Goal: Task Accomplishment & Management: Complete application form

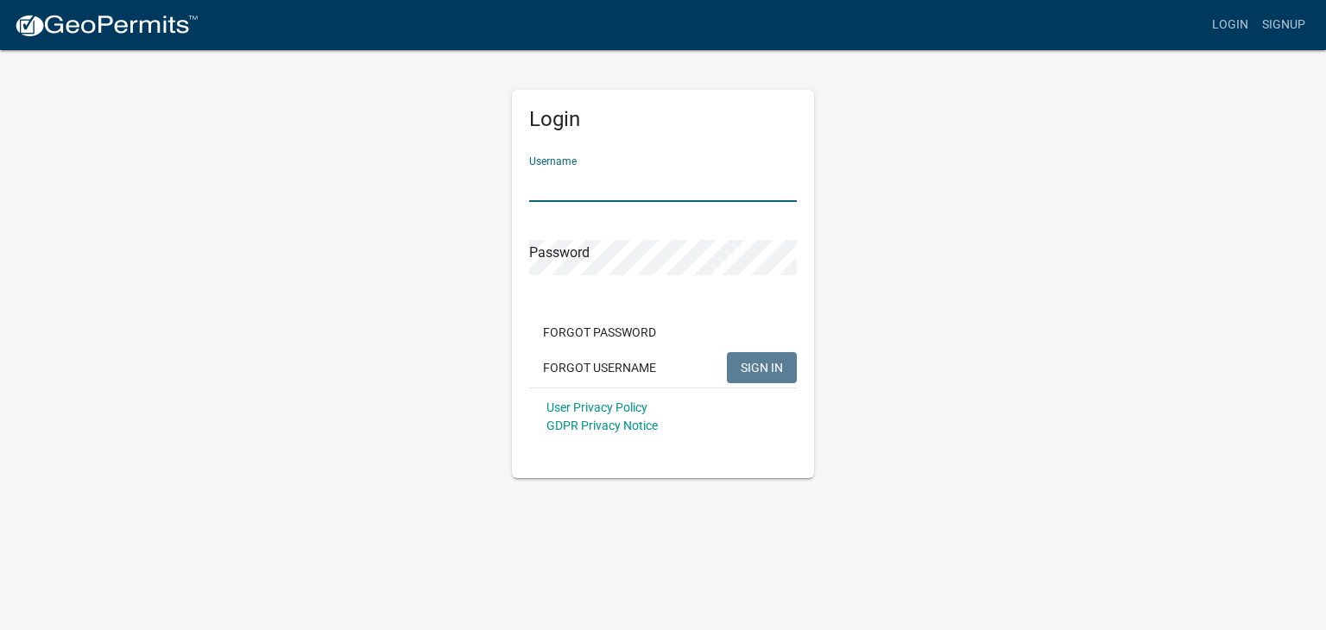
click at [646, 192] on input "Username" at bounding box center [663, 184] width 268 height 35
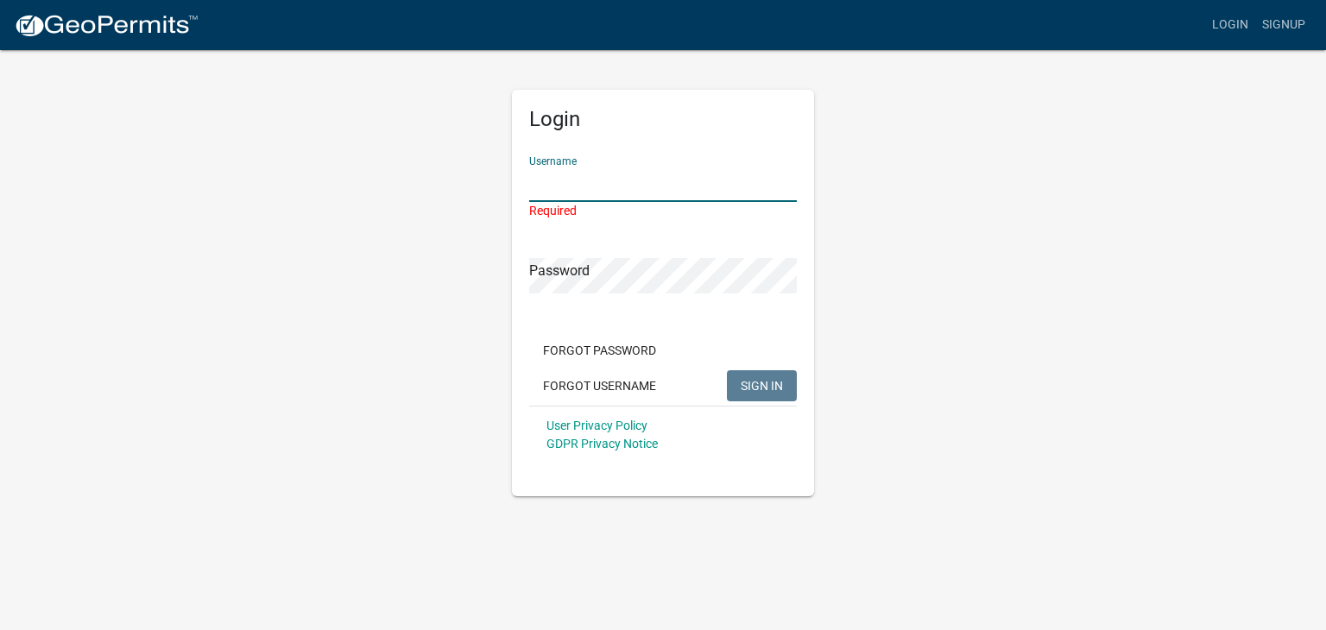
type input "CK Residential"
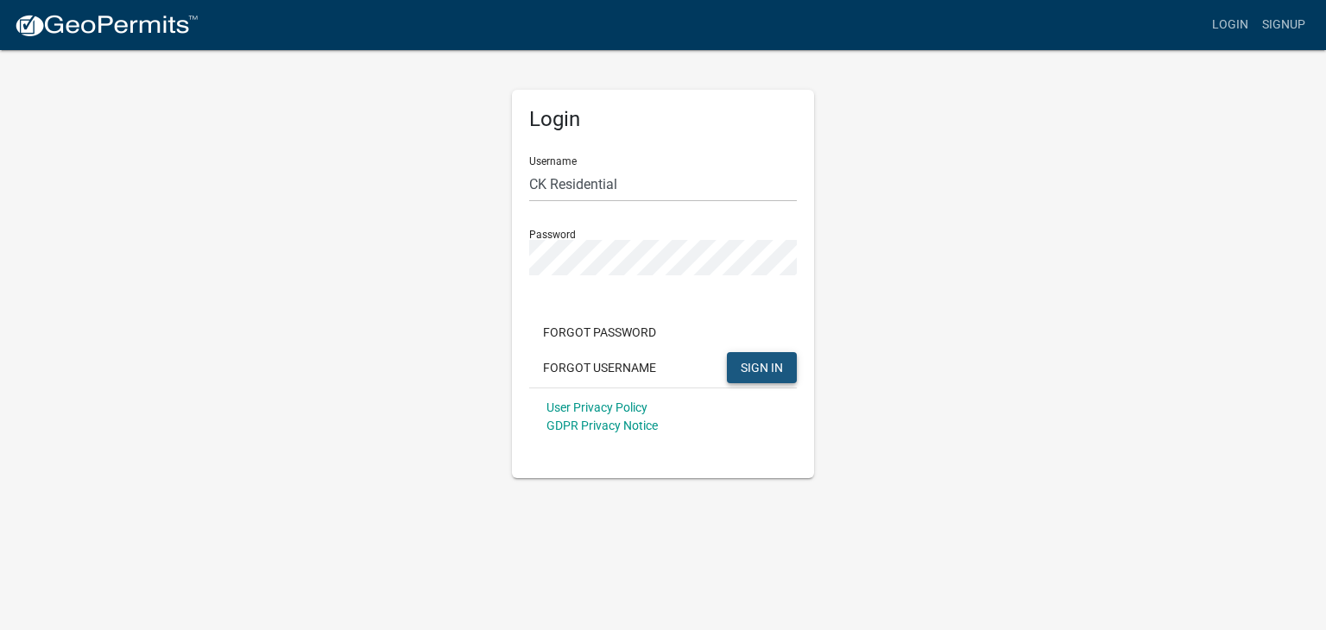
click at [759, 357] on button "SIGN IN" at bounding box center [762, 367] width 70 height 31
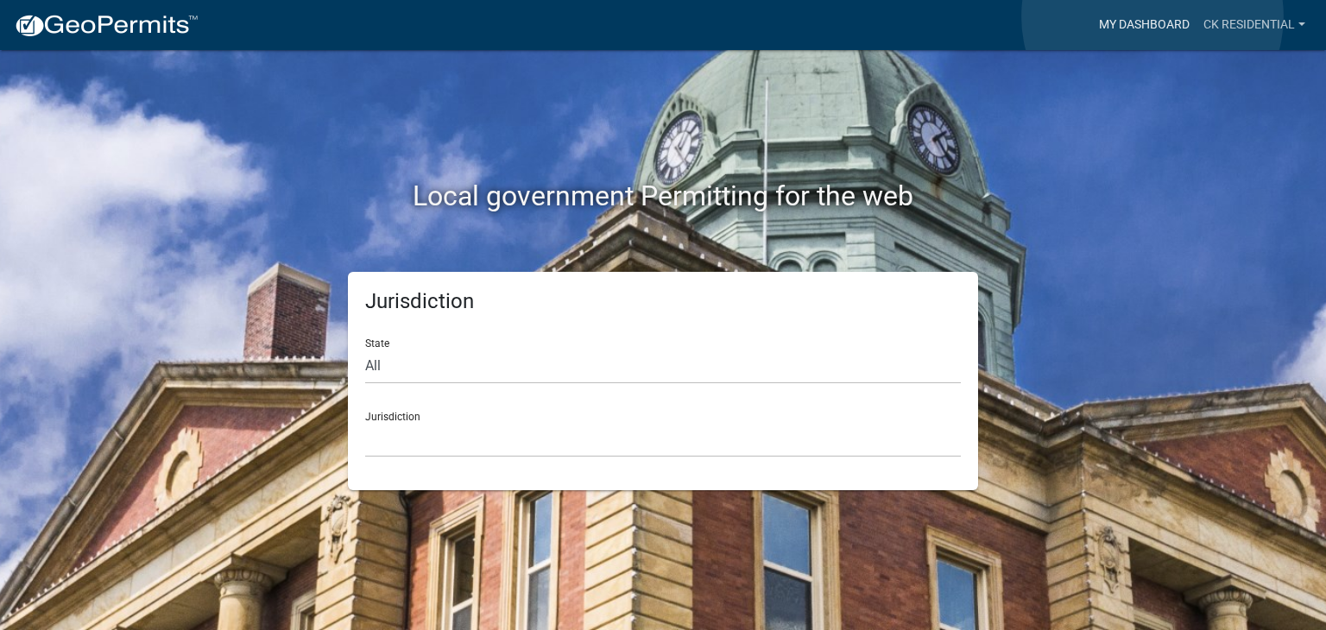
click at [1152, 16] on link "My Dashboard" at bounding box center [1144, 25] width 104 height 33
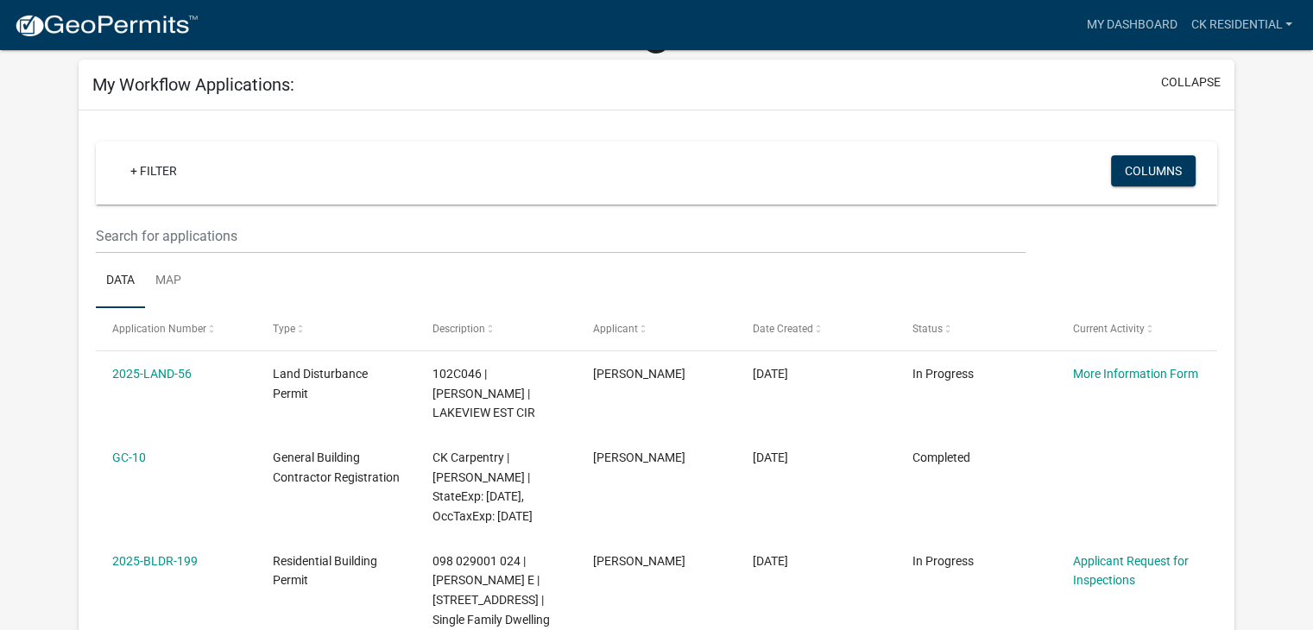
scroll to position [107, 0]
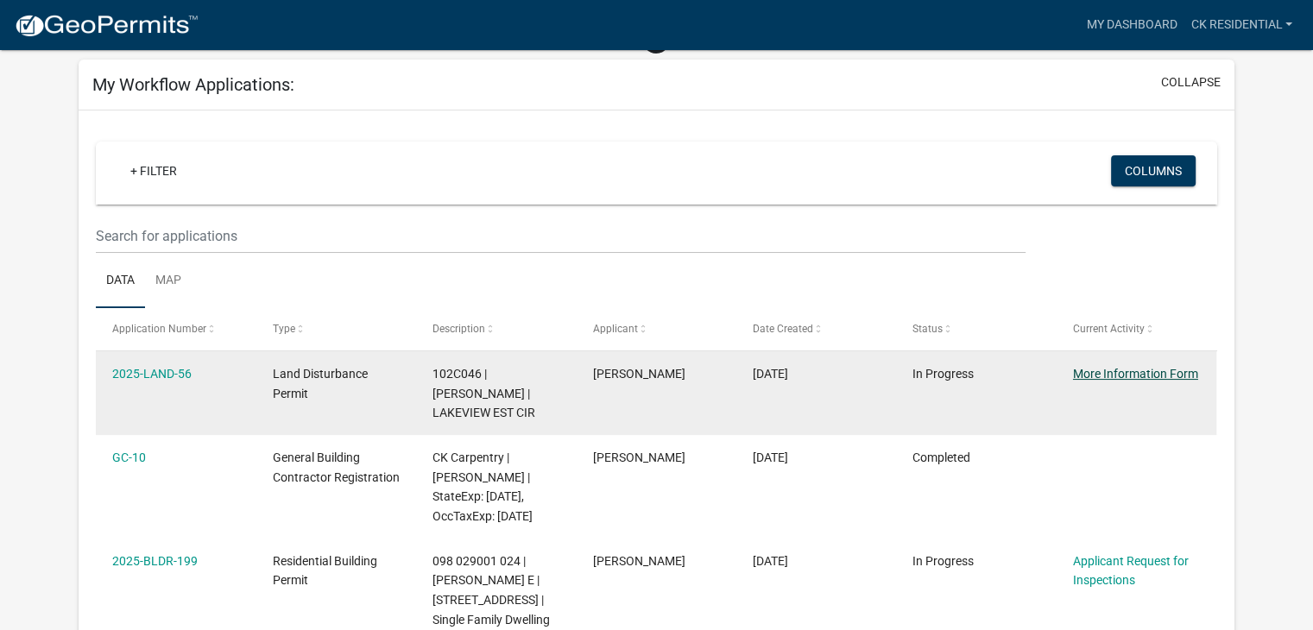
click at [1129, 369] on link "More Information Form" at bounding box center [1135, 374] width 125 height 14
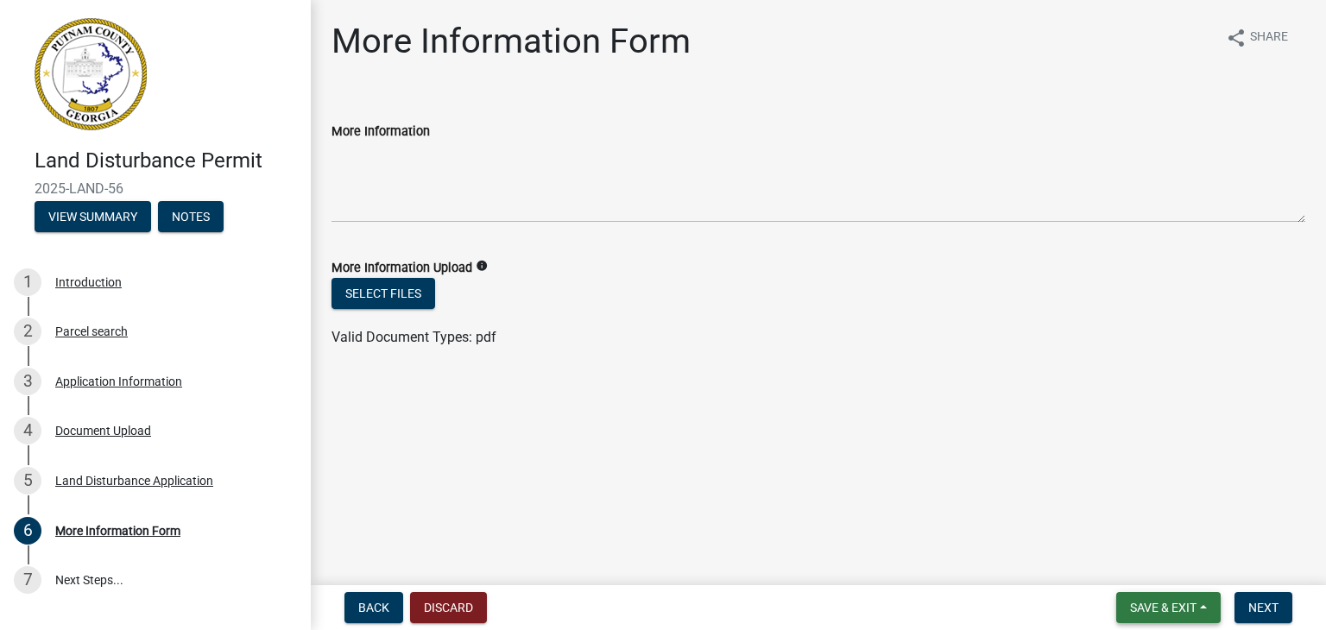
click at [1185, 617] on button "Save & Exit" at bounding box center [1168, 607] width 104 height 31
click at [1160, 569] on button "Save & Exit" at bounding box center [1151, 562] width 138 height 41
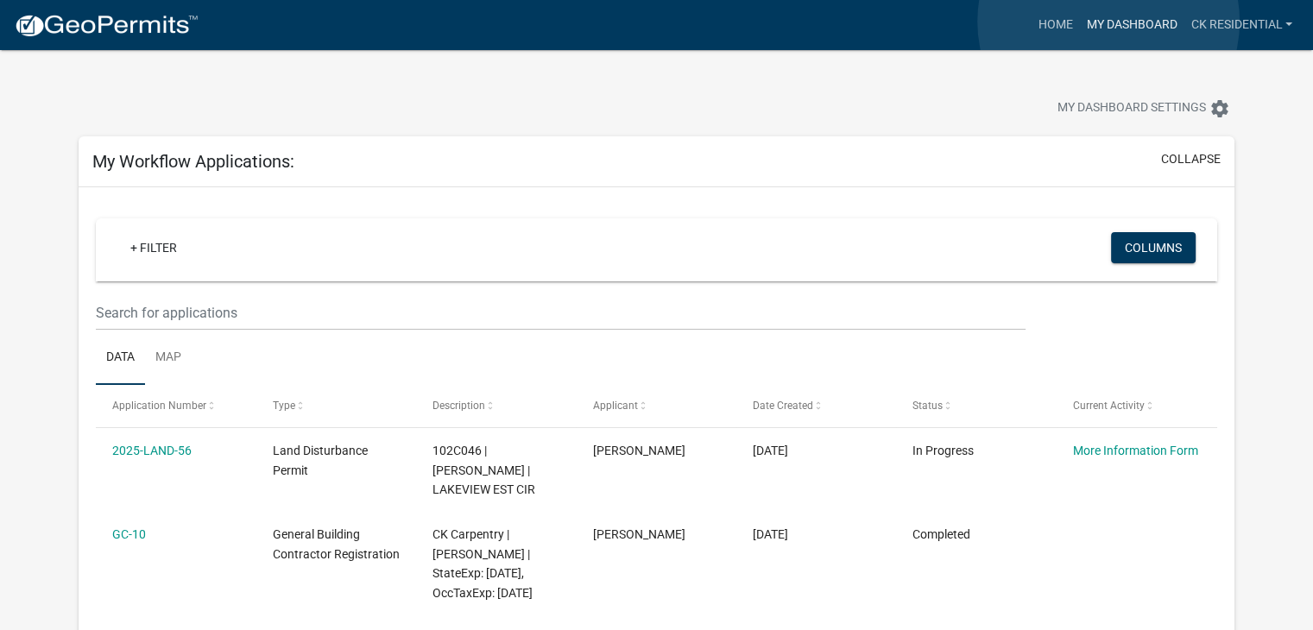
click at [1108, 22] on link "My Dashboard" at bounding box center [1131, 25] width 104 height 33
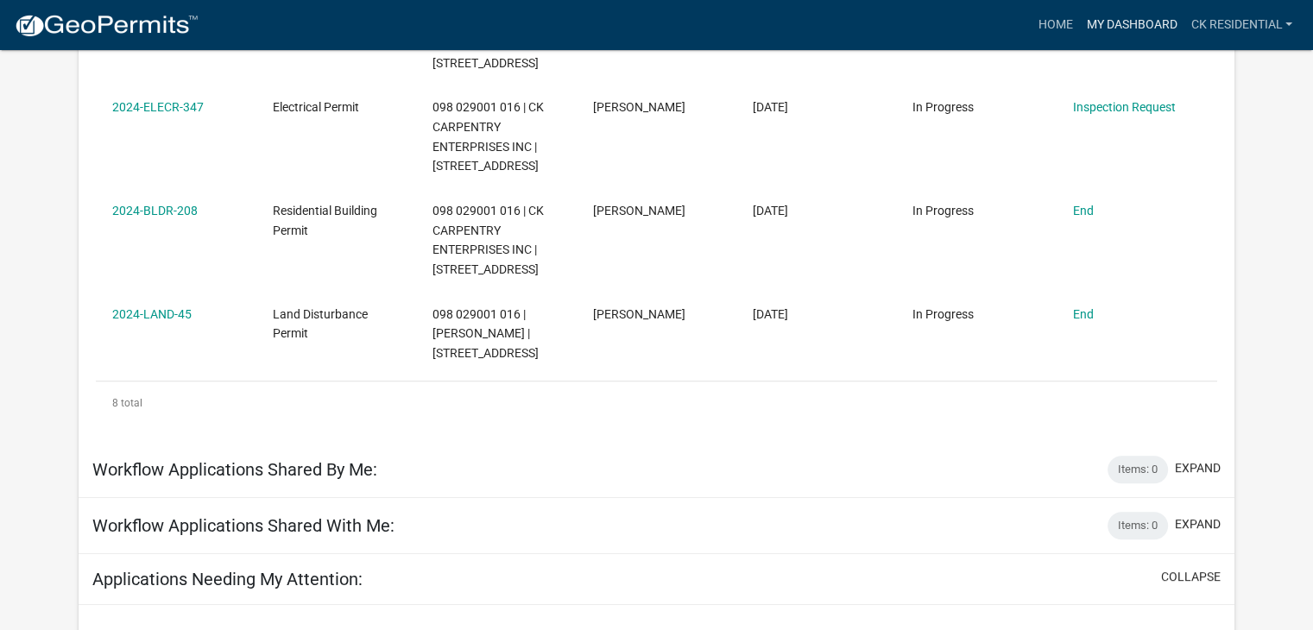
scroll to position [837, 0]
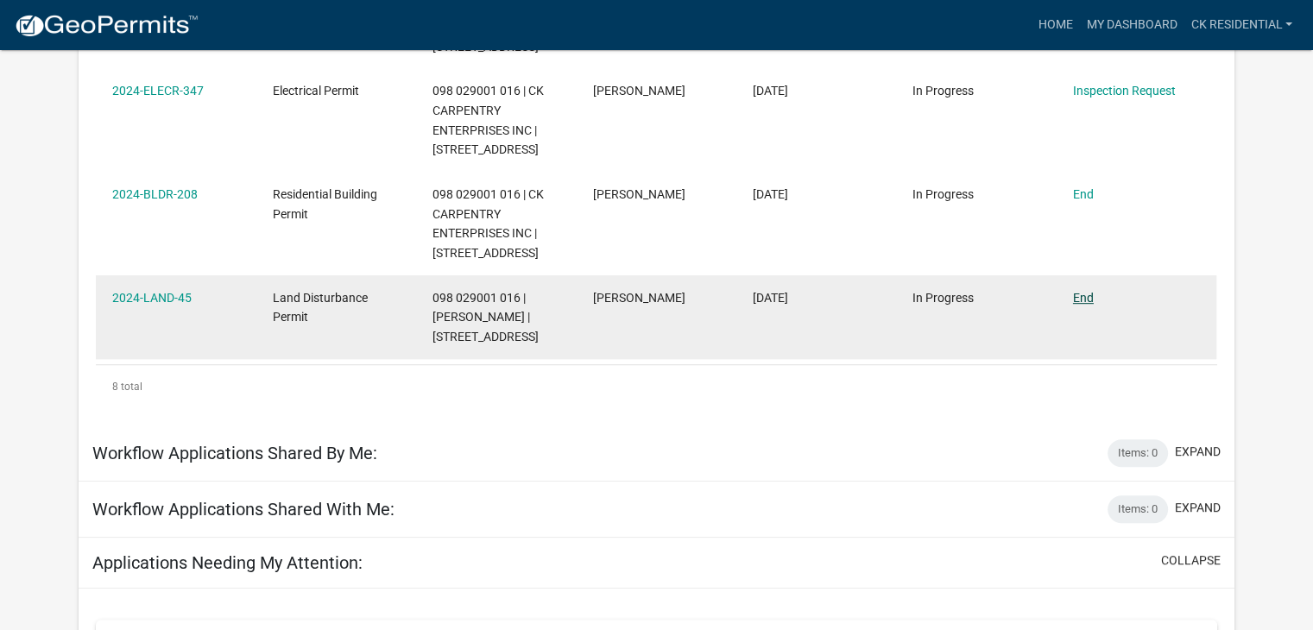
click at [1085, 305] on link "End" at bounding box center [1083, 298] width 21 height 14
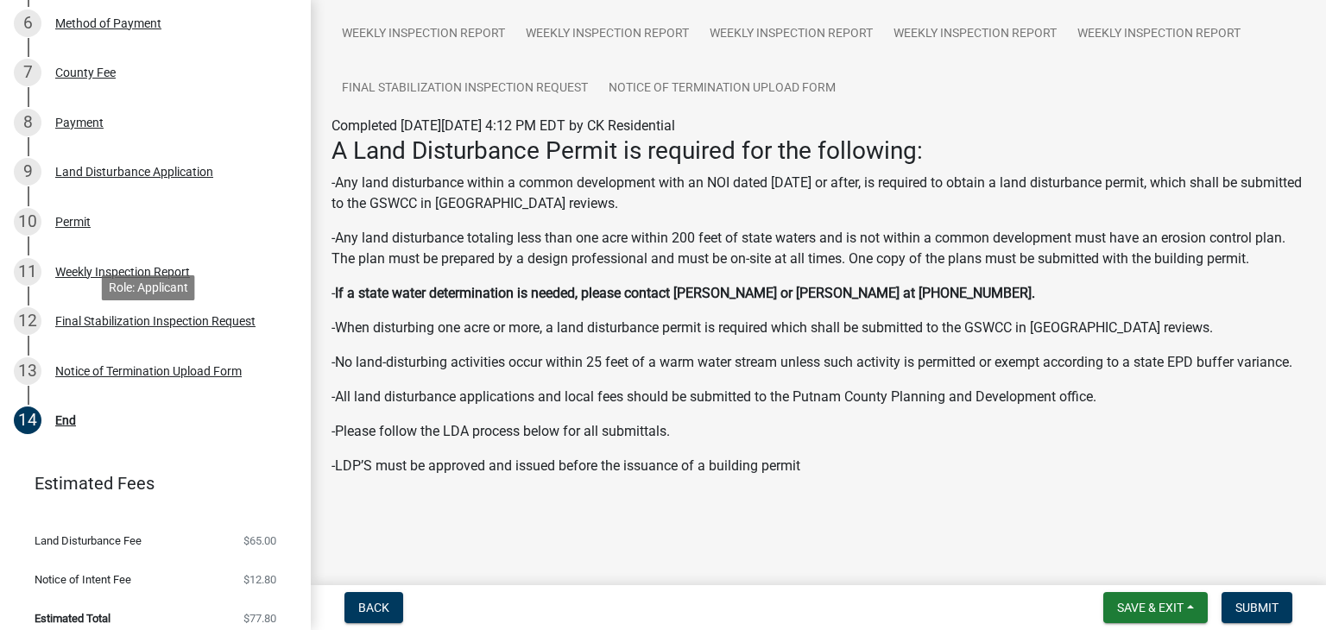
scroll to position [522, 0]
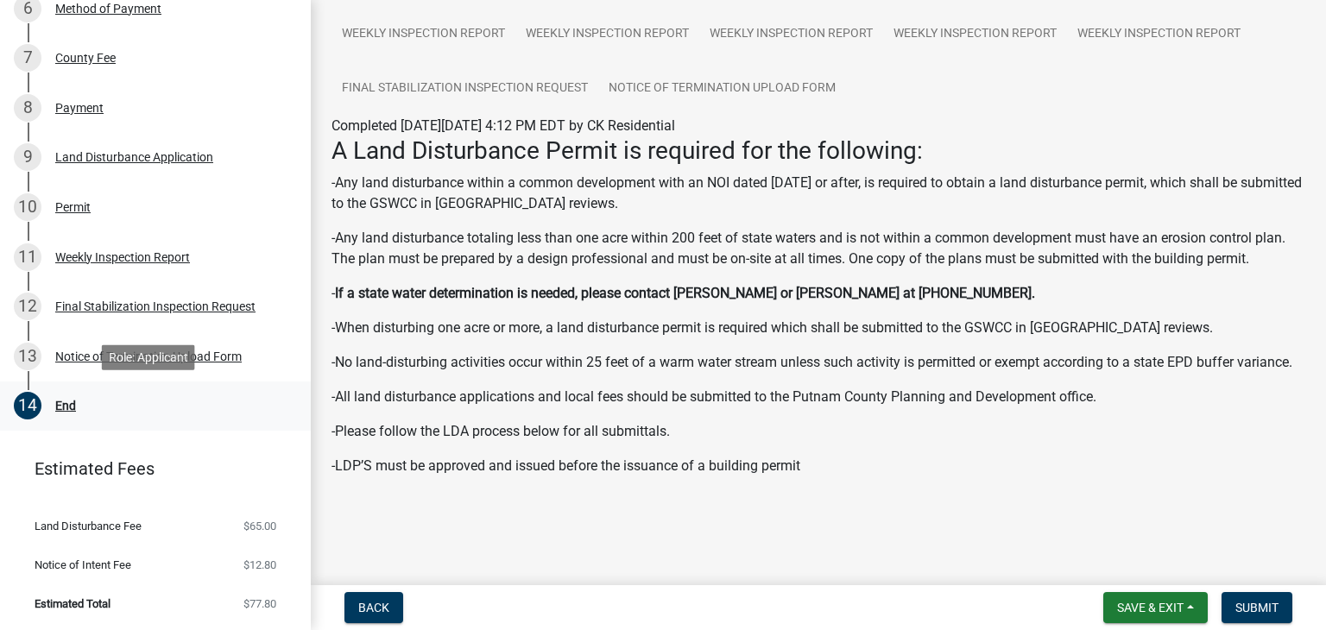
click at [47, 414] on div "14 End" at bounding box center [148, 406] width 269 height 28
click at [66, 401] on div "End" at bounding box center [65, 406] width 21 height 12
click at [1245, 602] on span "Submit" at bounding box center [1256, 608] width 43 height 14
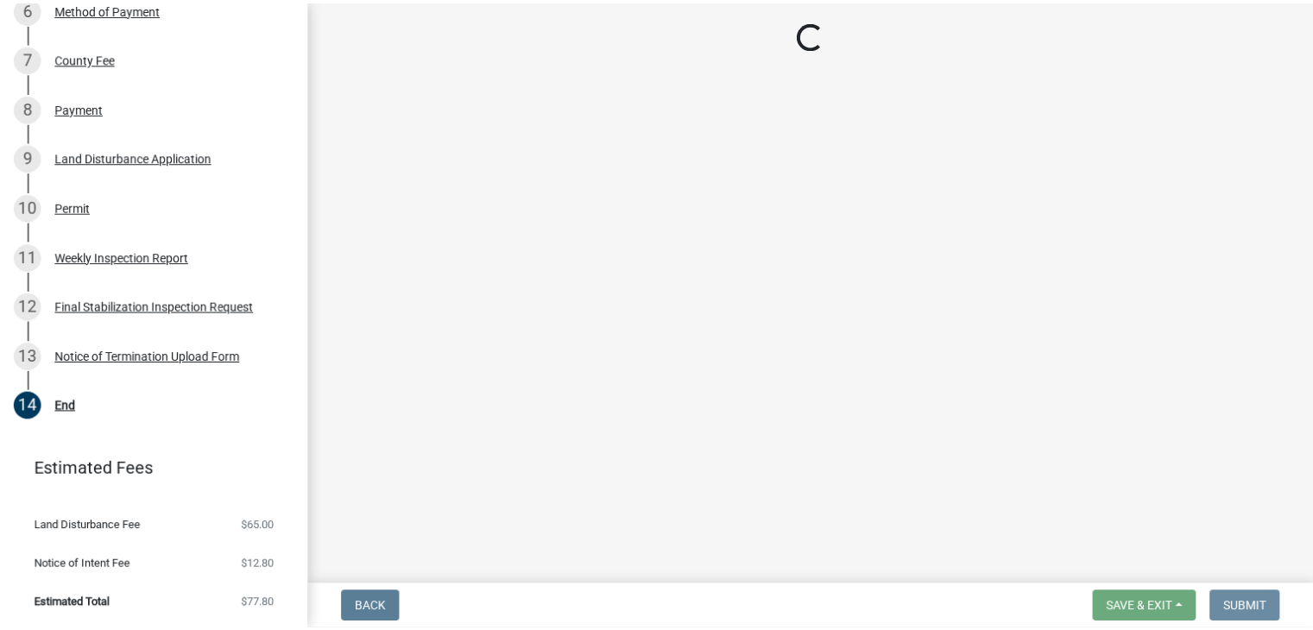
scroll to position [0, 0]
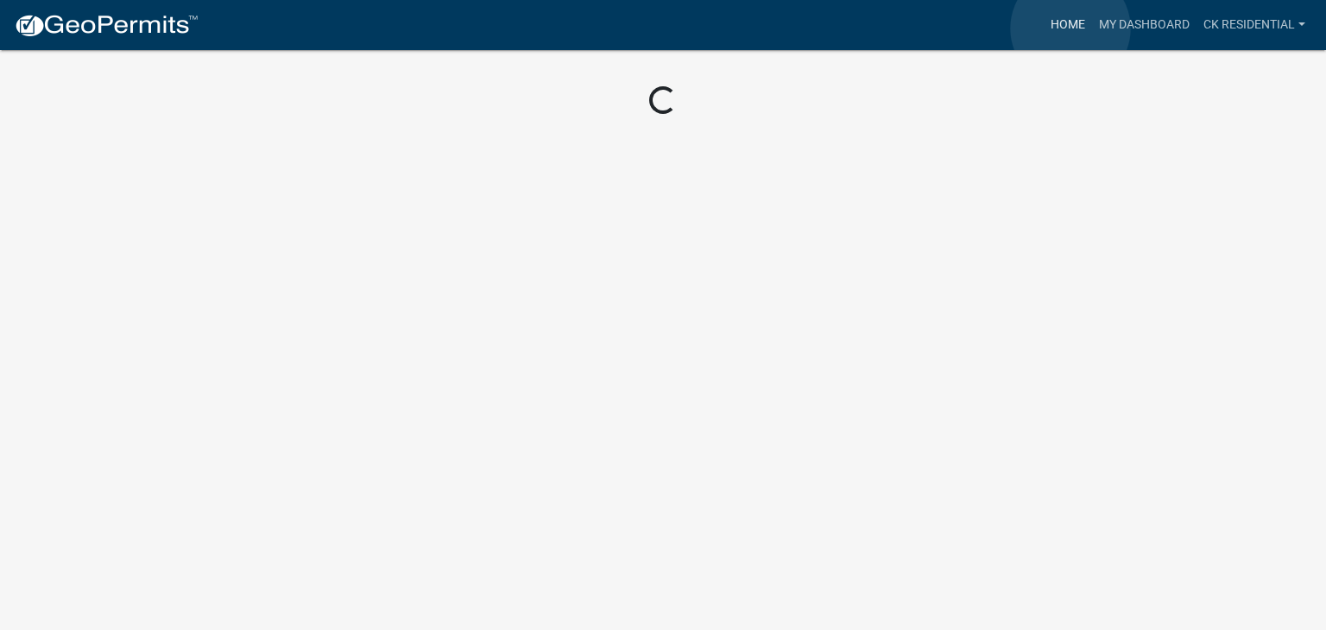
click at [1070, 28] on link "Home" at bounding box center [1068, 25] width 48 height 33
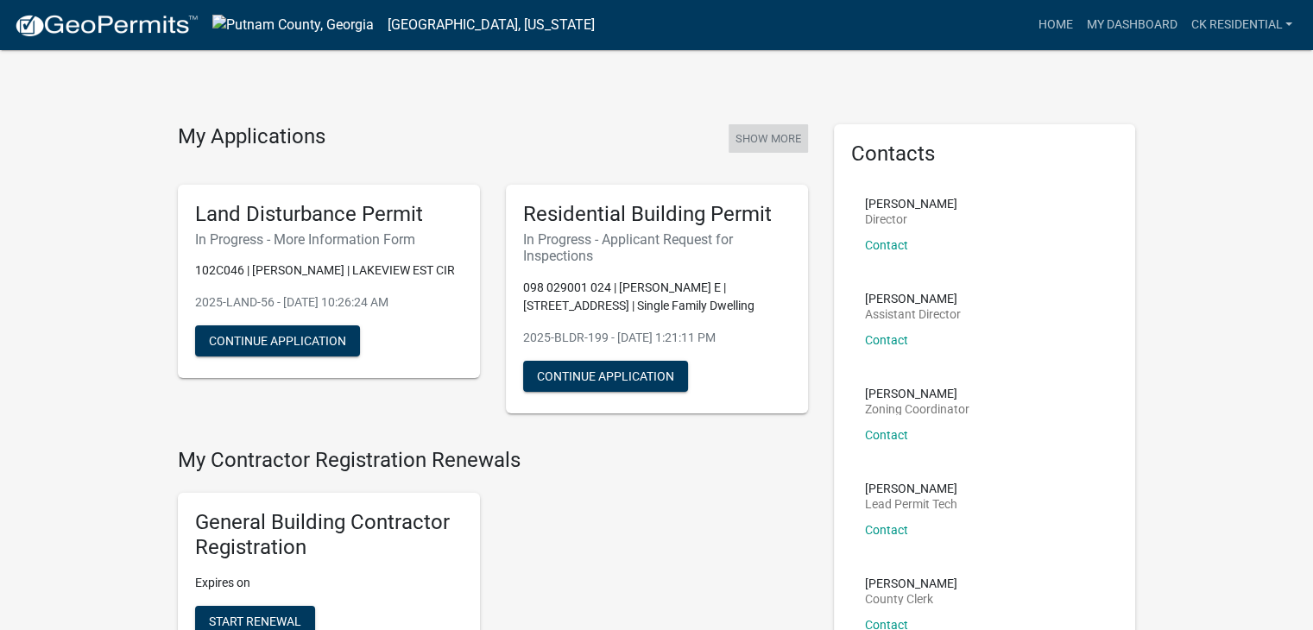
click at [768, 136] on button "Show More" at bounding box center [768, 138] width 79 height 28
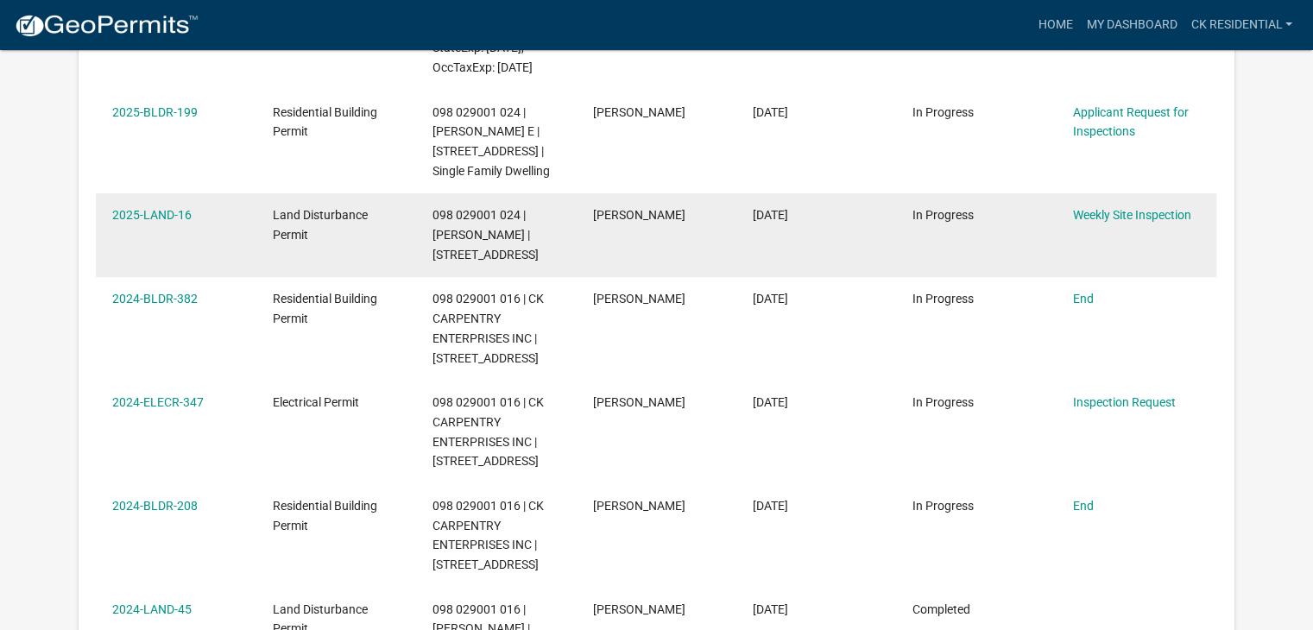
scroll to position [526, 0]
click at [1171, 222] on link "Weekly Site Inspection" at bounding box center [1132, 215] width 118 height 14
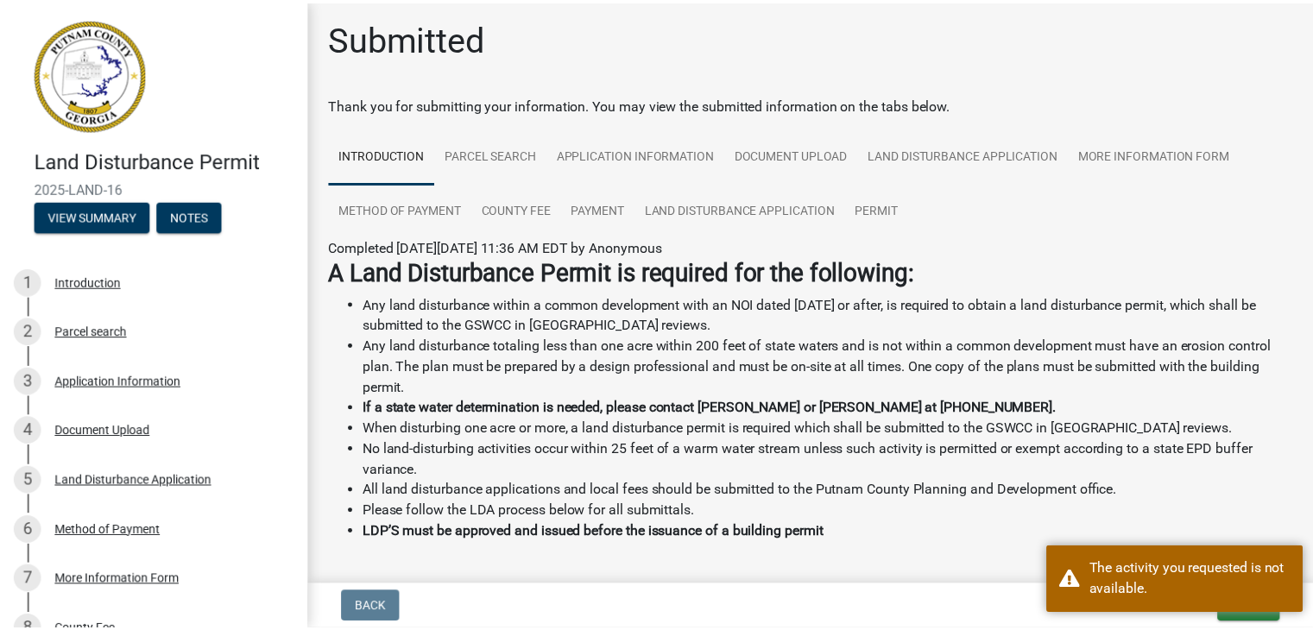
scroll to position [3, 0]
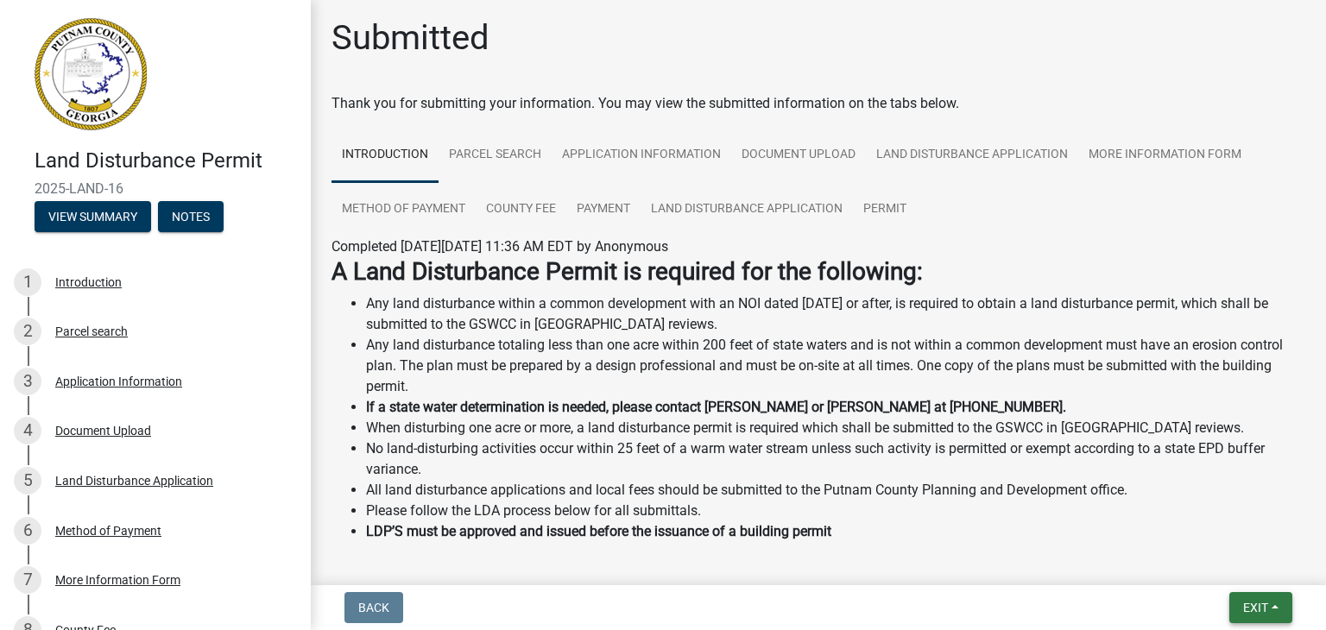
click at [1261, 602] on span "Exit" at bounding box center [1255, 608] width 25 height 14
click at [1236, 569] on button "Save & Exit" at bounding box center [1224, 562] width 138 height 41
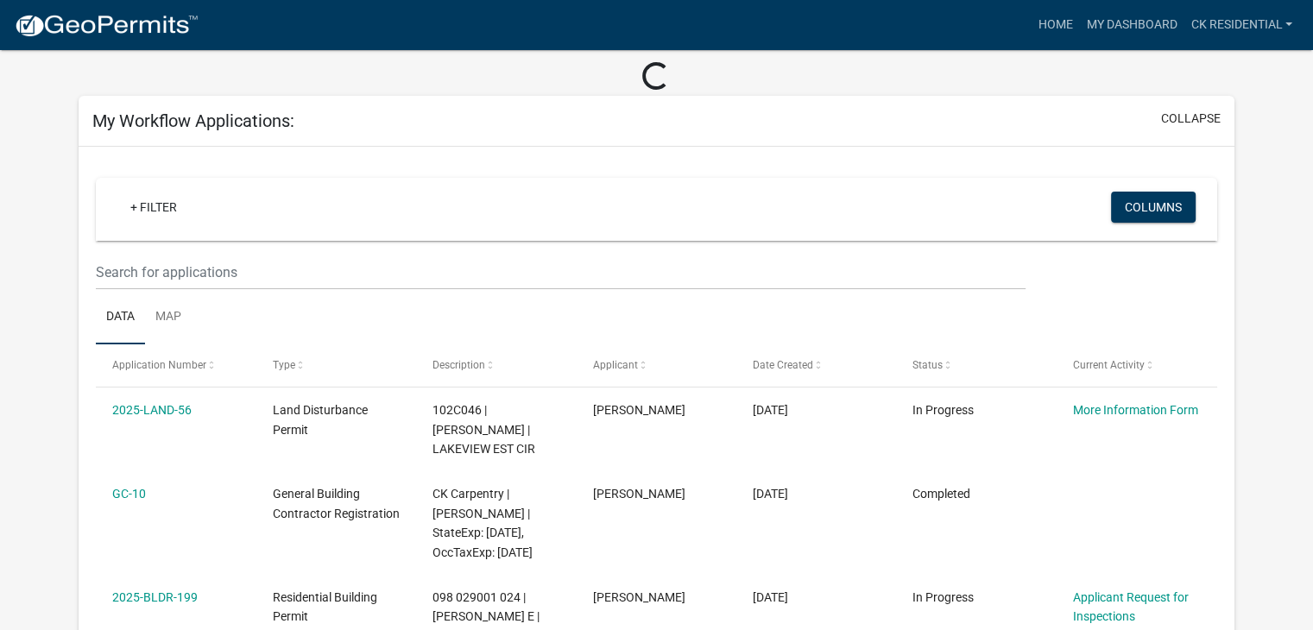
scroll to position [95, 0]
